Goal: Task Accomplishment & Management: Complete application form

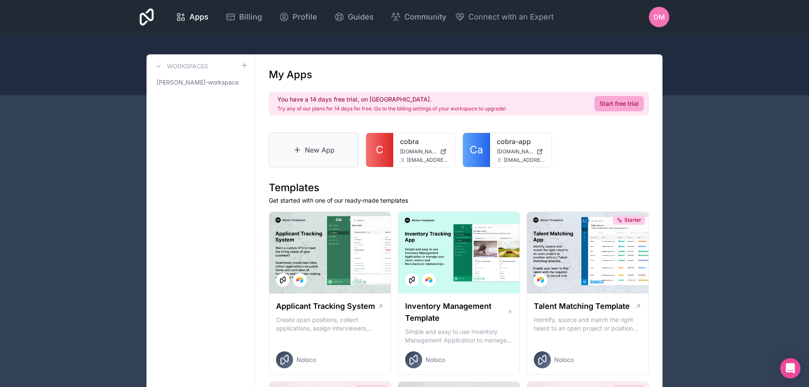
click at [301, 149] on icon at bounding box center [297, 150] width 8 height 8
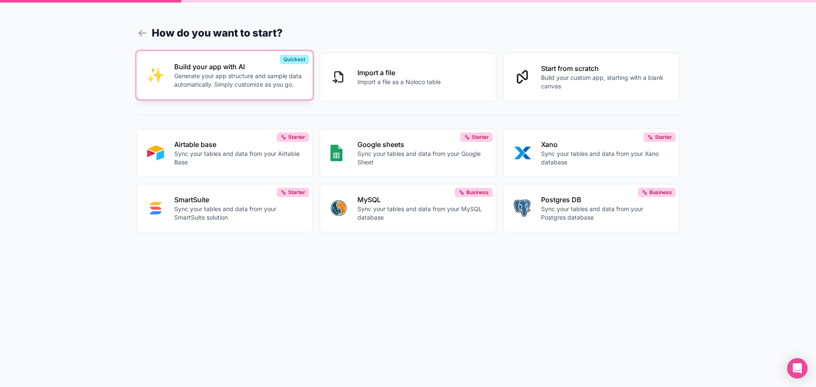
click at [215, 80] on p "Generate your app structure and sample data automatically. Simply customize as …" at bounding box center [238, 80] width 128 height 17
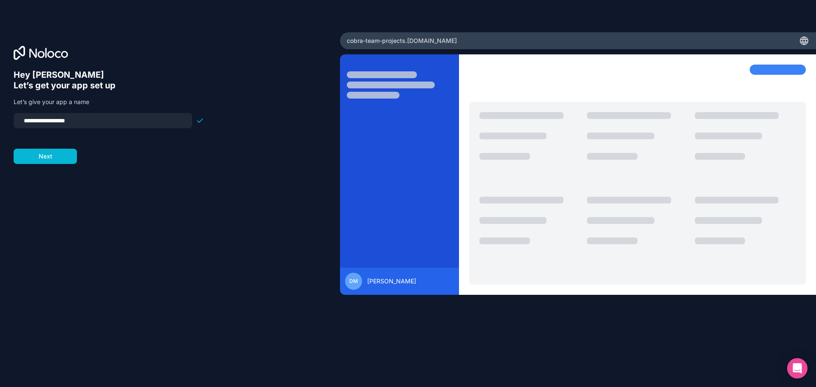
type input "**********"
click at [46, 153] on form "**********" at bounding box center [109, 138] width 190 height 51
click at [36, 157] on button "Next" at bounding box center [45, 156] width 63 height 15
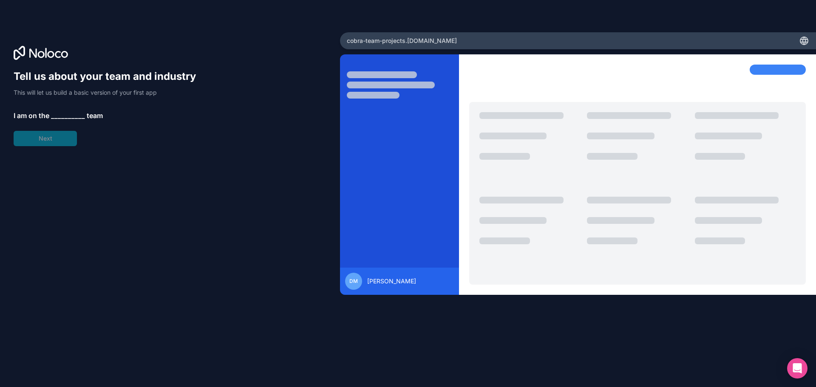
click at [60, 113] on span "__________" at bounding box center [68, 115] width 34 height 10
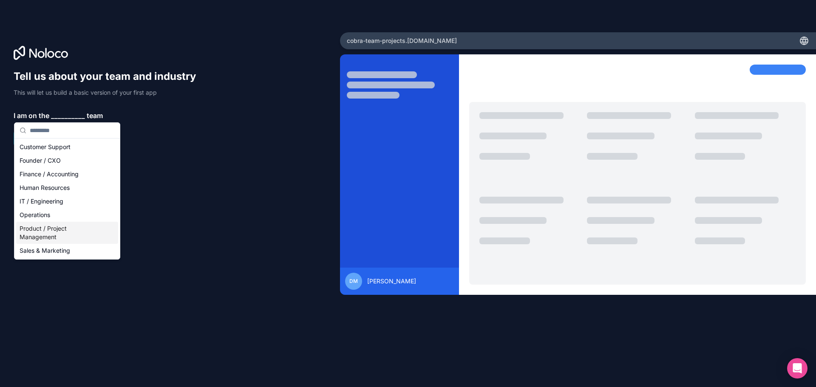
click at [56, 231] on div "Product / Project Management" at bounding box center [67, 233] width 102 height 22
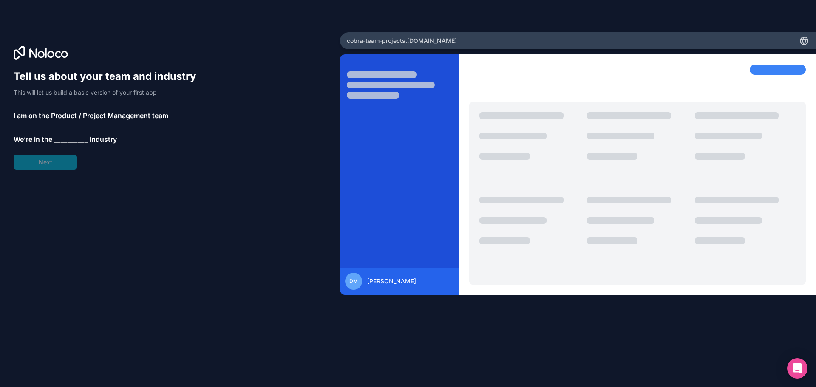
click at [64, 144] on span "__________" at bounding box center [71, 139] width 34 height 10
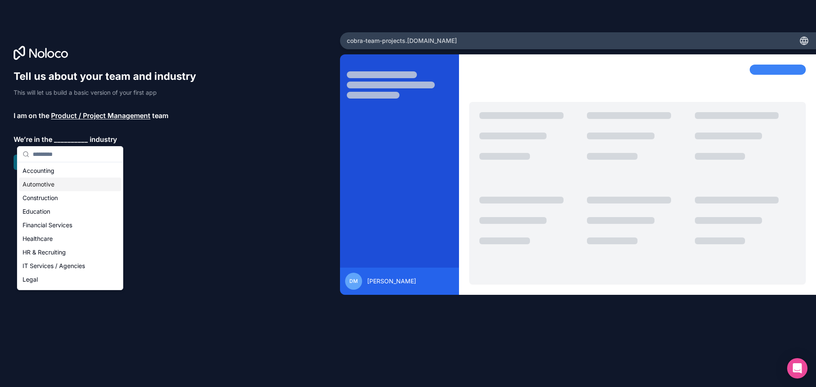
click at [53, 181] on div "Automotive" at bounding box center [70, 185] width 102 height 14
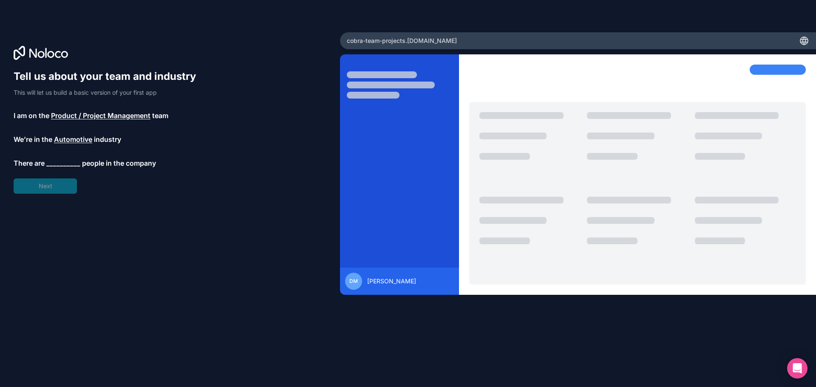
click at [58, 163] on span "__________" at bounding box center [63, 163] width 34 height 10
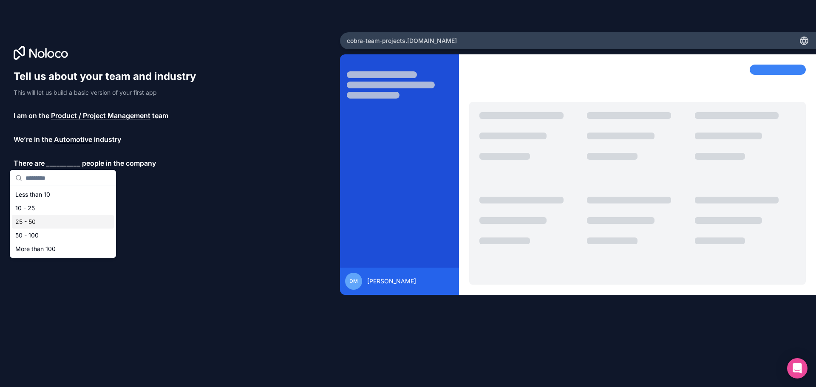
click at [54, 221] on div "25 - 50" at bounding box center [63, 222] width 102 height 14
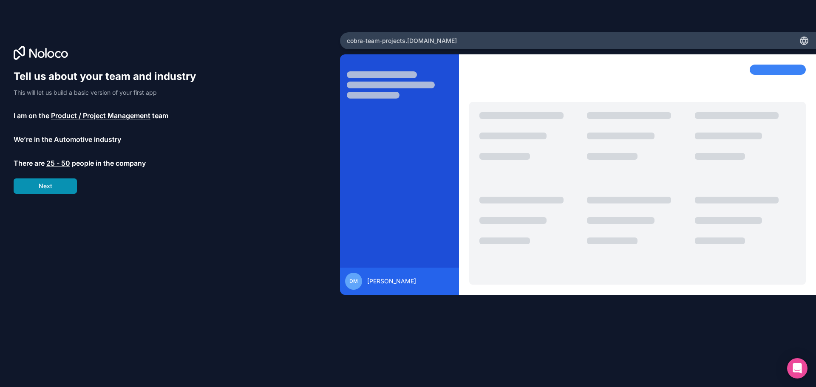
click at [59, 187] on button "Next" at bounding box center [45, 185] width 63 height 15
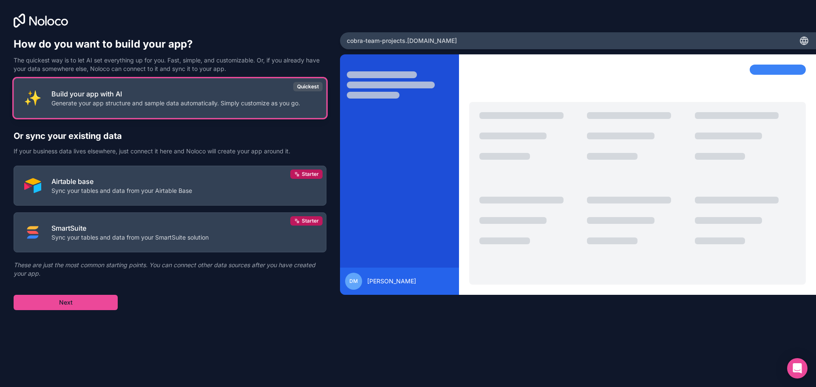
click at [116, 103] on p "Generate your app structure and sample data automatically. Simply customize as …" at bounding box center [175, 103] width 249 height 8
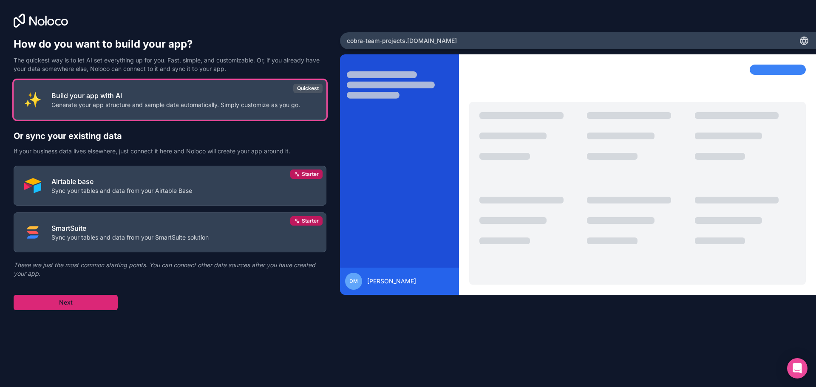
click at [65, 302] on button "Next" at bounding box center [66, 302] width 104 height 15
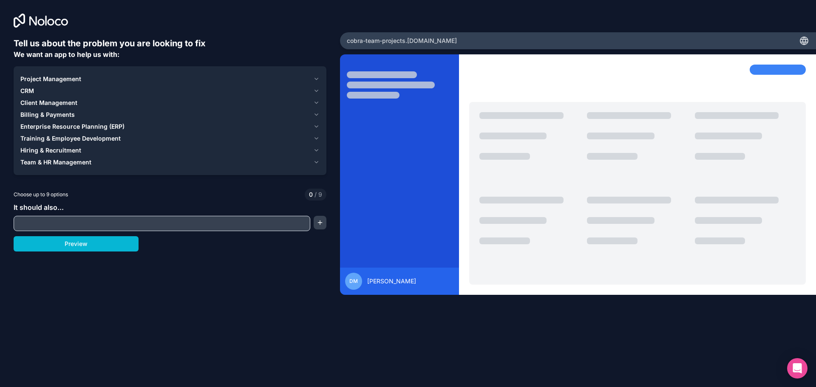
click at [51, 79] on span "Project Management" at bounding box center [50, 79] width 61 height 8
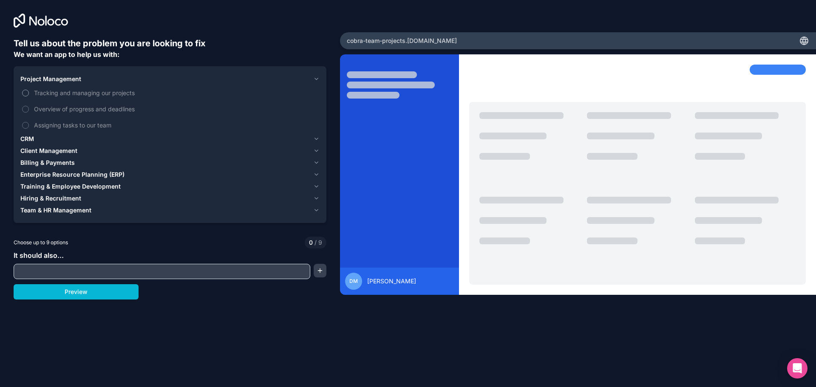
click at [59, 93] on span "Tracking and managing our projects" at bounding box center [176, 92] width 284 height 9
click at [29, 93] on button "Tracking and managing our projects" at bounding box center [25, 93] width 7 height 7
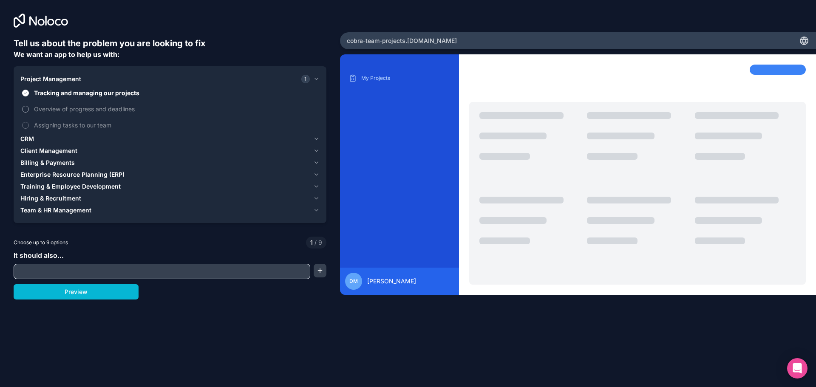
click at [57, 111] on span "Overview of progress and deadlines" at bounding box center [176, 109] width 284 height 9
click at [29, 111] on button "Overview of progress and deadlines" at bounding box center [25, 109] width 7 height 7
click at [55, 126] on span "Assigning tasks to our team" at bounding box center [176, 125] width 284 height 9
click at [29, 126] on button "Assigning tasks to our team" at bounding box center [25, 125] width 7 height 7
click at [54, 138] on div "CRM" at bounding box center [164, 139] width 289 height 8
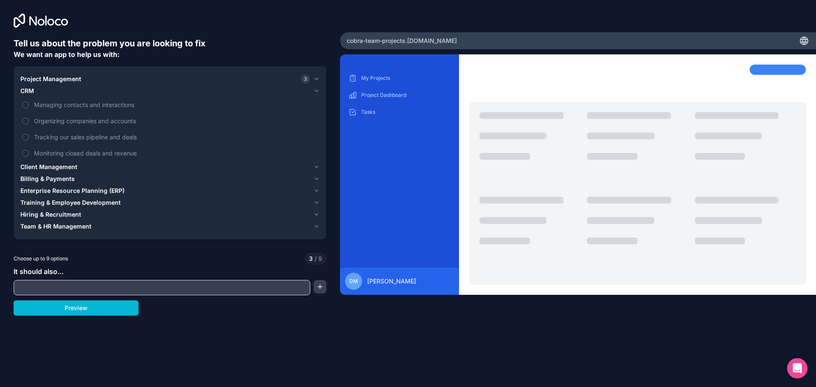
click at [56, 168] on span "Client Management" at bounding box center [48, 167] width 57 height 8
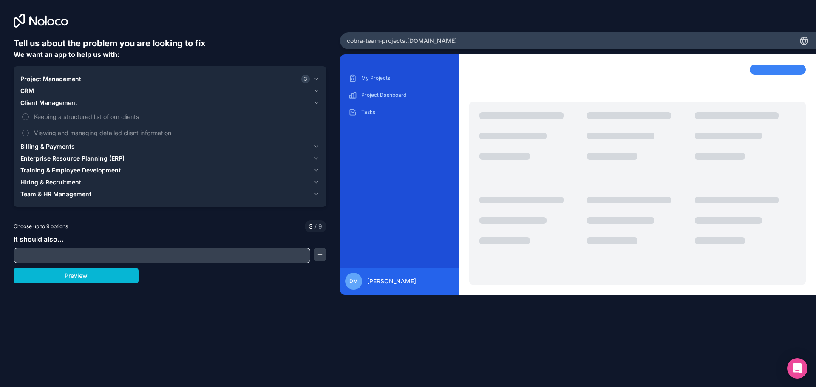
click at [51, 147] on span "Billing & Payments" at bounding box center [47, 146] width 54 height 8
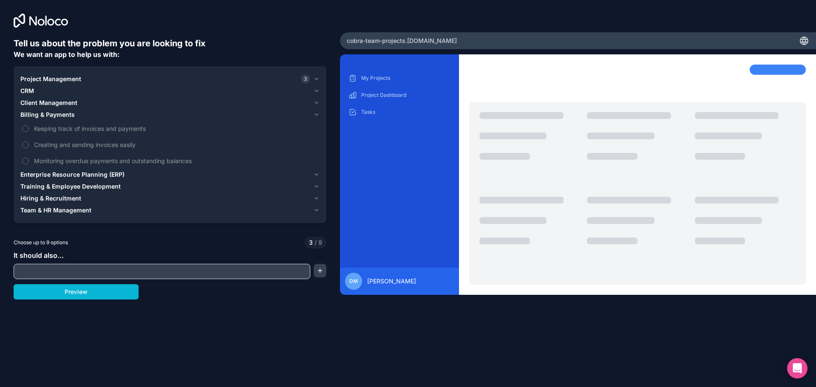
click at [65, 175] on span "Enterprise Resource Planning (ERP)" at bounding box center [72, 174] width 104 height 8
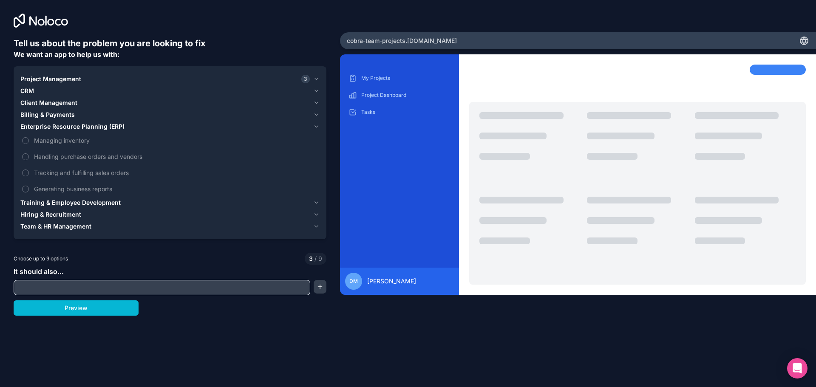
click at [100, 202] on span "Training & Employee Development" at bounding box center [70, 202] width 100 height 8
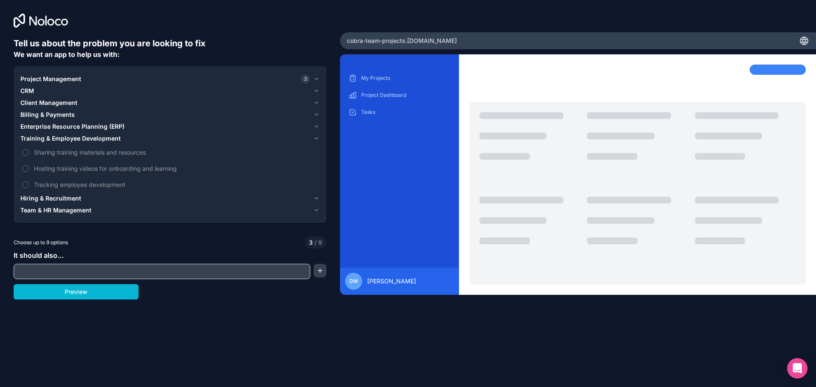
click at [78, 197] on span "Hiring & Recruitment" at bounding box center [50, 198] width 61 height 8
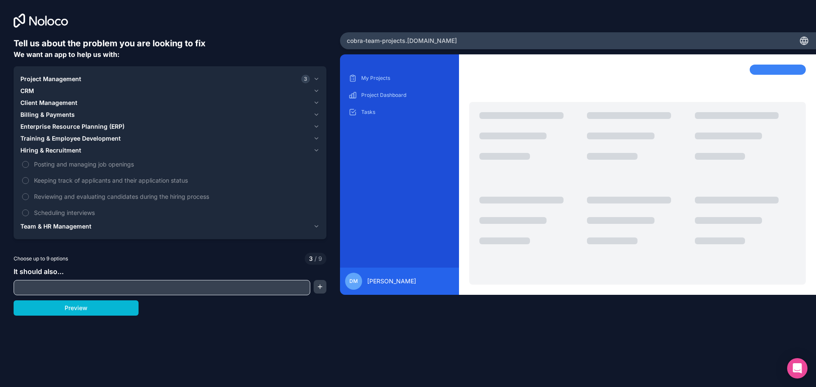
click at [81, 227] on span "Team & HR Management" at bounding box center [55, 226] width 71 height 8
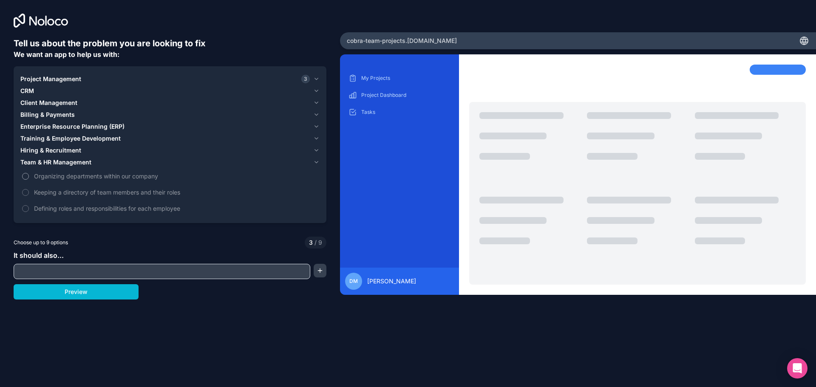
click at [153, 177] on span "Organizing departments within our company" at bounding box center [176, 176] width 284 height 9
click at [29, 177] on button "Organizing departments within our company" at bounding box center [25, 176] width 7 height 7
click at [41, 77] on span "Project Management" at bounding box center [50, 79] width 61 height 8
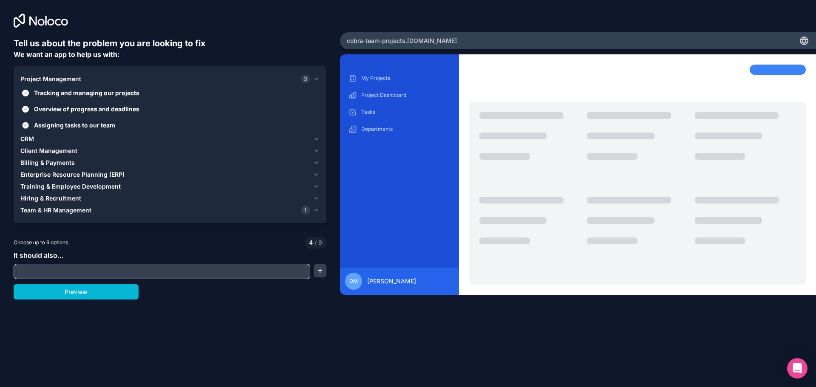
click at [62, 127] on span "Assigning tasks to our team" at bounding box center [176, 125] width 284 height 9
click at [29, 127] on button "Assigning tasks to our team" at bounding box center [25, 125] width 7 height 7
click at [62, 127] on span "Assigning tasks to our team" at bounding box center [176, 125] width 284 height 9
click at [29, 127] on button "Assigning tasks to our team" at bounding box center [25, 125] width 7 height 7
click at [89, 270] on input "text" at bounding box center [162, 272] width 292 height 12
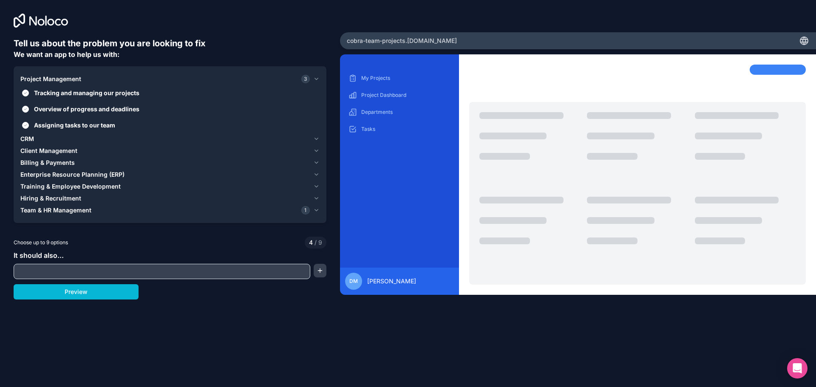
type input "*"
type input "**********"
click at [63, 209] on span "Team & HR Management" at bounding box center [55, 210] width 71 height 8
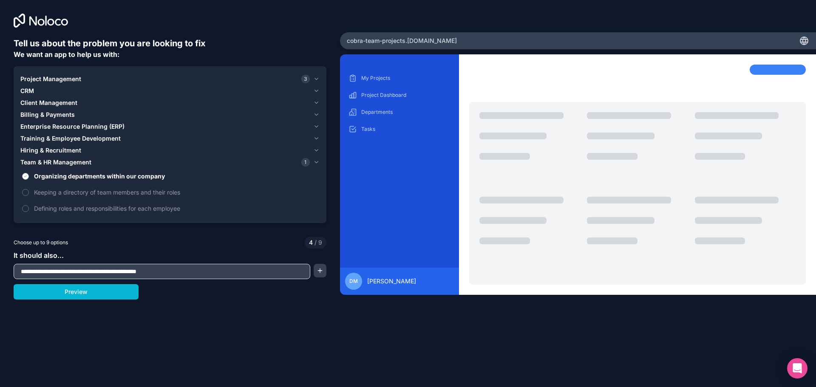
click at [63, 178] on span "Organizing departments within our company" at bounding box center [176, 176] width 284 height 9
click at [29, 178] on button "Organizing departments within our company" at bounding box center [25, 176] width 7 height 7
click at [79, 162] on span "Team & HR Management" at bounding box center [55, 162] width 71 height 8
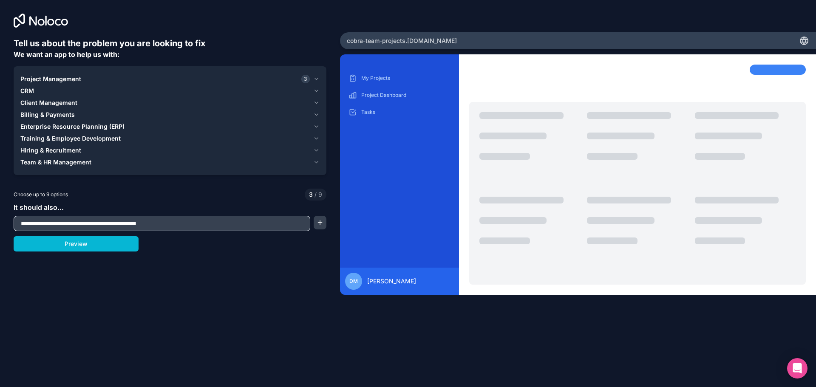
click at [79, 162] on span "Team & HR Management" at bounding box center [55, 162] width 71 height 8
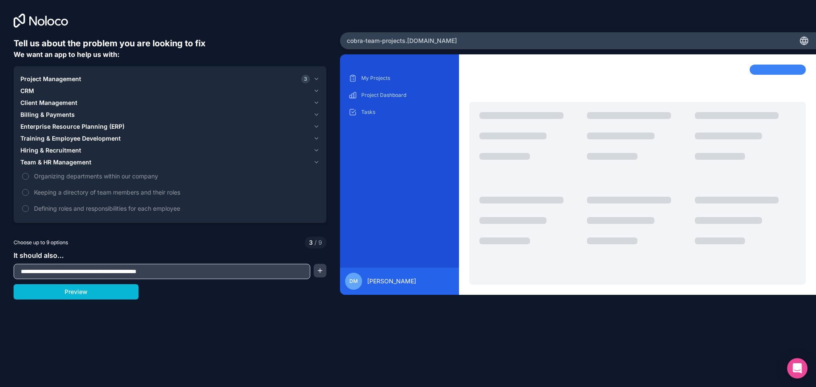
click at [79, 162] on span "Team & HR Management" at bounding box center [55, 162] width 71 height 8
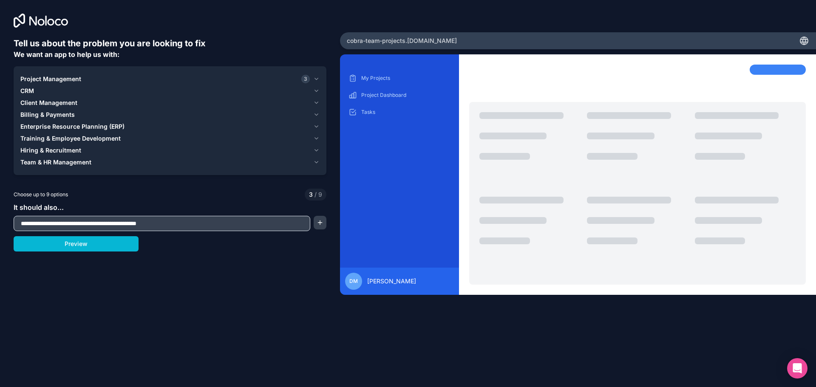
click at [48, 76] on span "Project Management" at bounding box center [50, 79] width 61 height 8
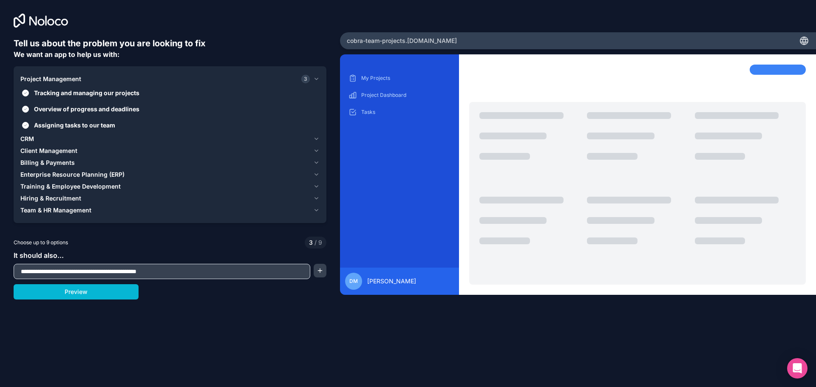
click at [37, 138] on div "CRM" at bounding box center [164, 139] width 289 height 8
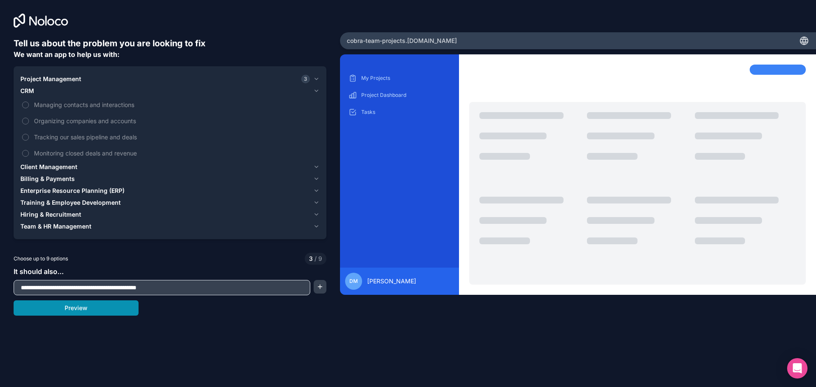
click at [88, 314] on button "Preview" at bounding box center [76, 307] width 125 height 15
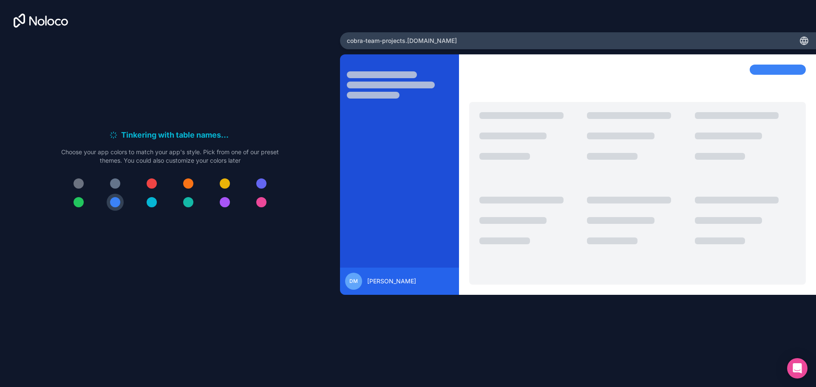
click at [156, 186] on div at bounding box center [152, 183] width 10 height 10
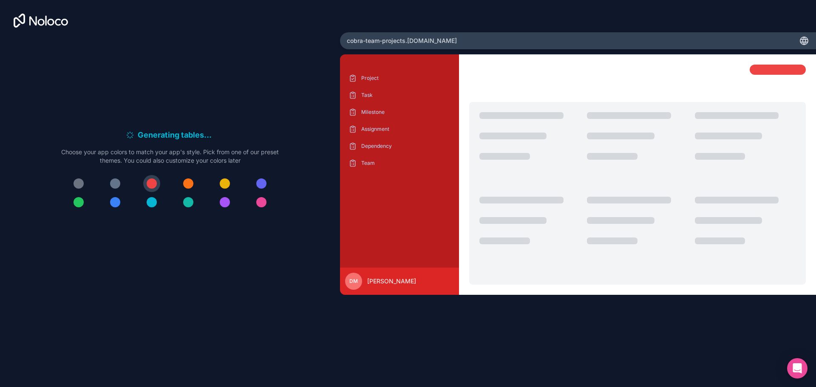
click at [226, 204] on div at bounding box center [225, 202] width 10 height 10
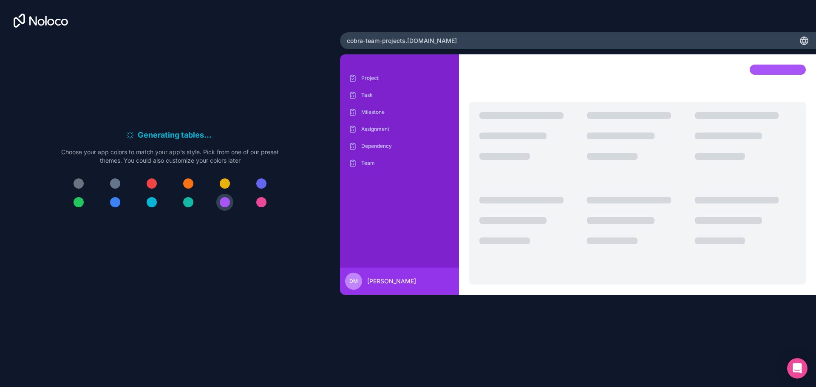
click at [259, 183] on div at bounding box center [261, 183] width 10 height 10
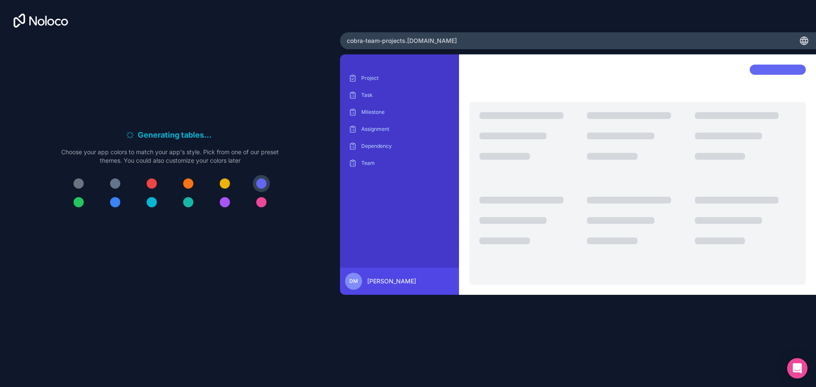
click at [184, 183] on div at bounding box center [188, 183] width 10 height 10
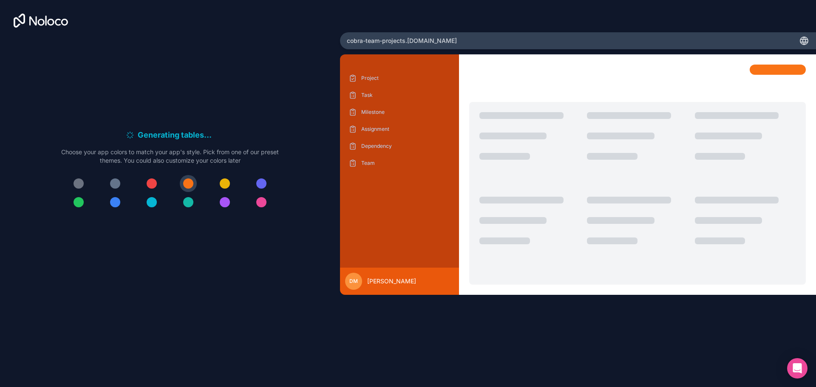
click at [157, 200] on button at bounding box center [151, 202] width 17 height 17
